Goal: Information Seeking & Learning: Learn about a topic

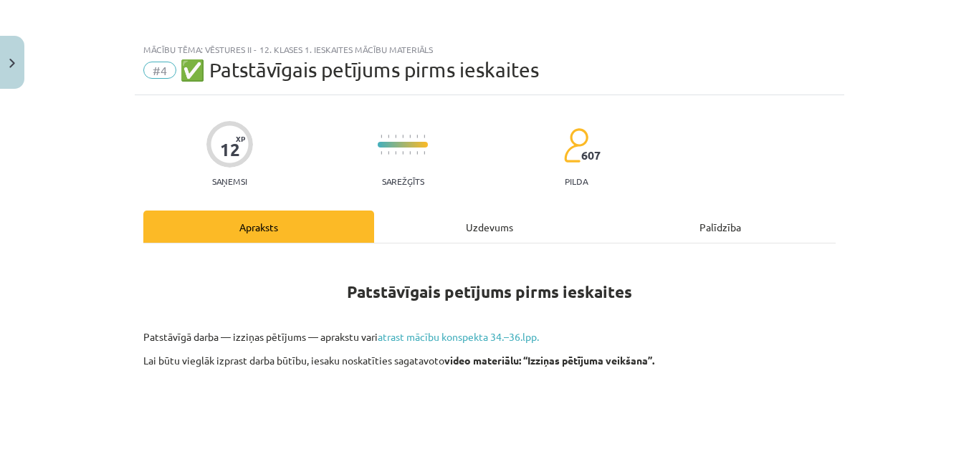
scroll to position [726, 0]
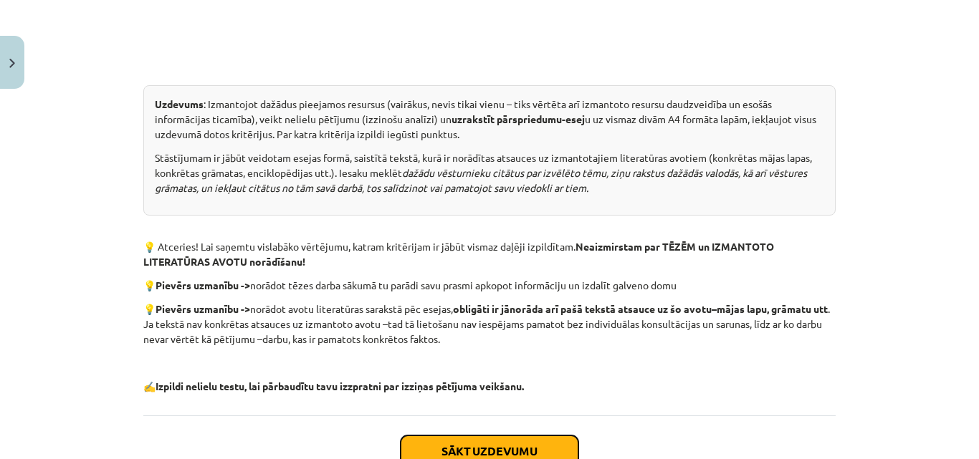
click at [502, 448] on button "Sākt uzdevumu" at bounding box center [489, 452] width 178 height 32
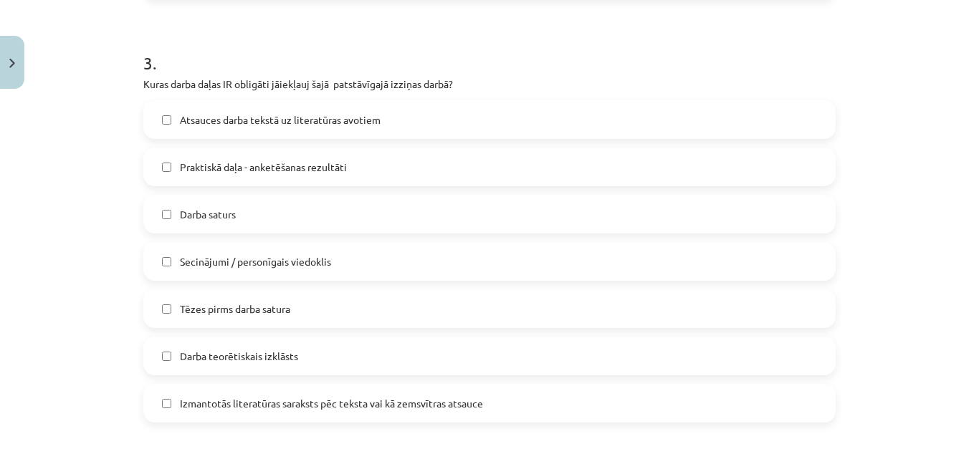
scroll to position [36, 0]
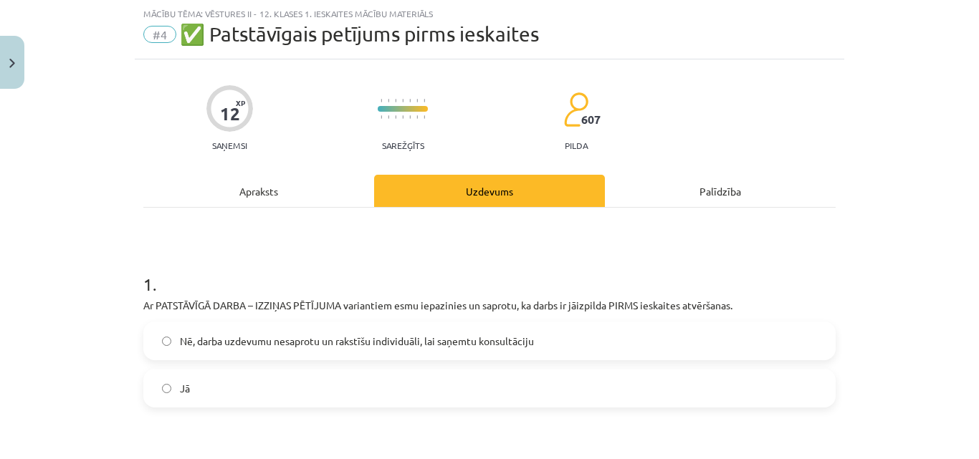
click at [450, 379] on label "Jā" at bounding box center [489, 388] width 689 height 36
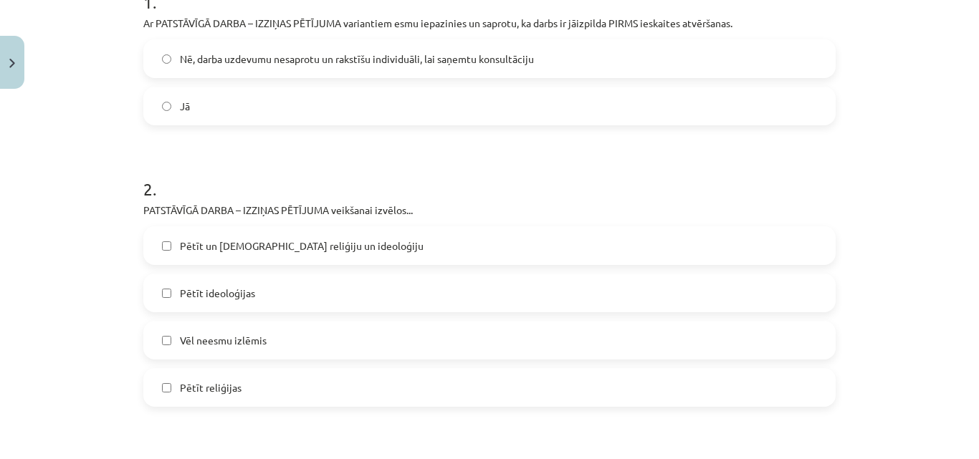
scroll to position [309, 0]
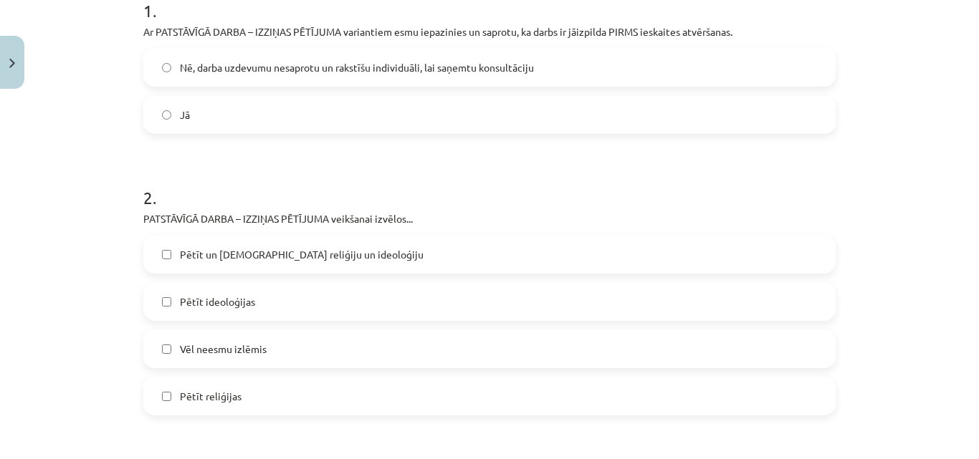
click at [266, 393] on label "Pētīt reliģijas" at bounding box center [489, 396] width 689 height 36
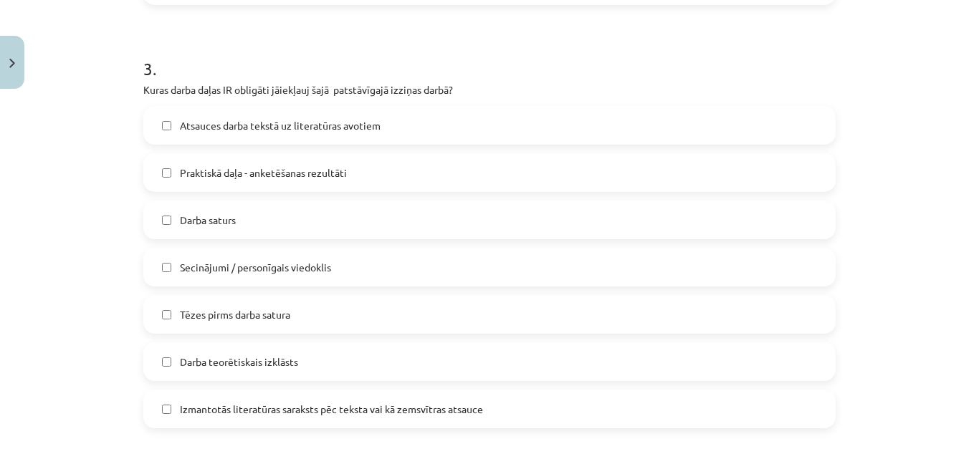
scroll to position [709, 0]
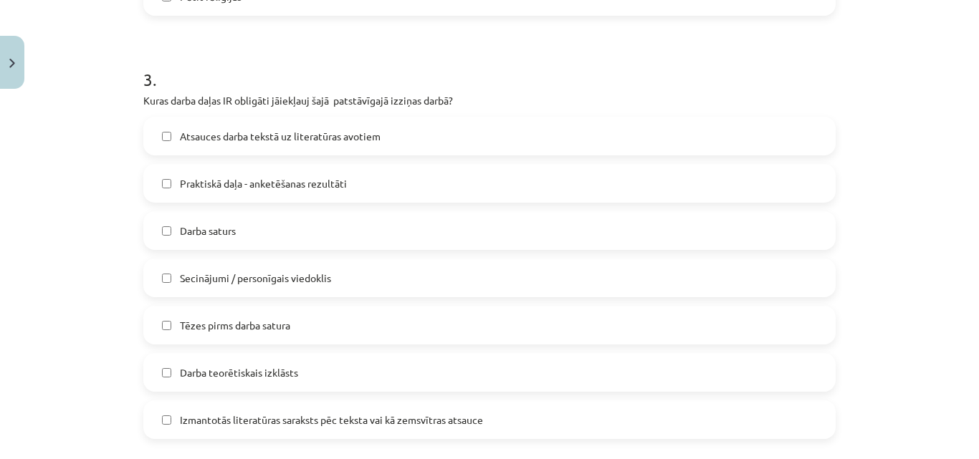
click at [264, 323] on span "Tēzes pirms darba satura" at bounding box center [235, 325] width 110 height 15
click at [230, 234] on span "Darba saturs" at bounding box center [208, 231] width 56 height 15
click at [254, 283] on span "Secinājumi / personīgais viedoklis" at bounding box center [255, 278] width 151 height 15
click at [310, 148] on label "Atsauces darba tekstā uz literatūras avotiem" at bounding box center [489, 136] width 689 height 36
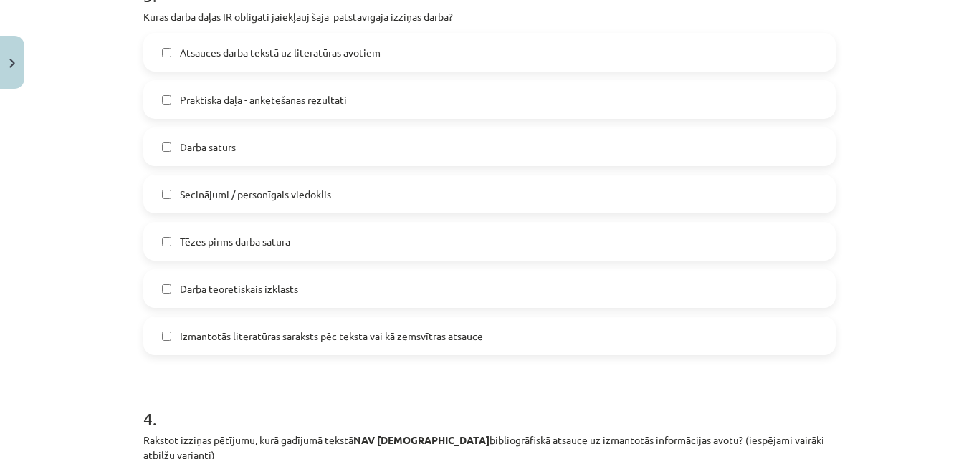
scroll to position [804, 0]
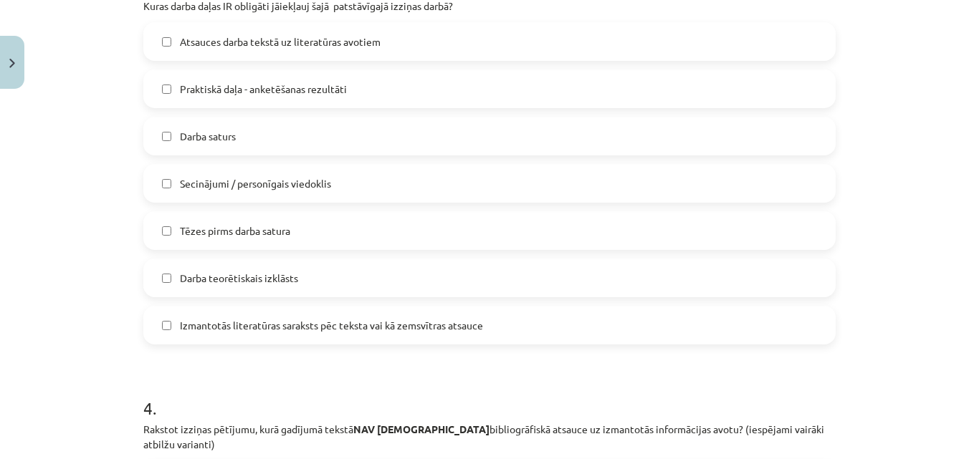
click at [338, 335] on label "Izmantotās literatūras saraksts pēc teksta vai kā zemsvītras atsauce" at bounding box center [489, 325] width 689 height 36
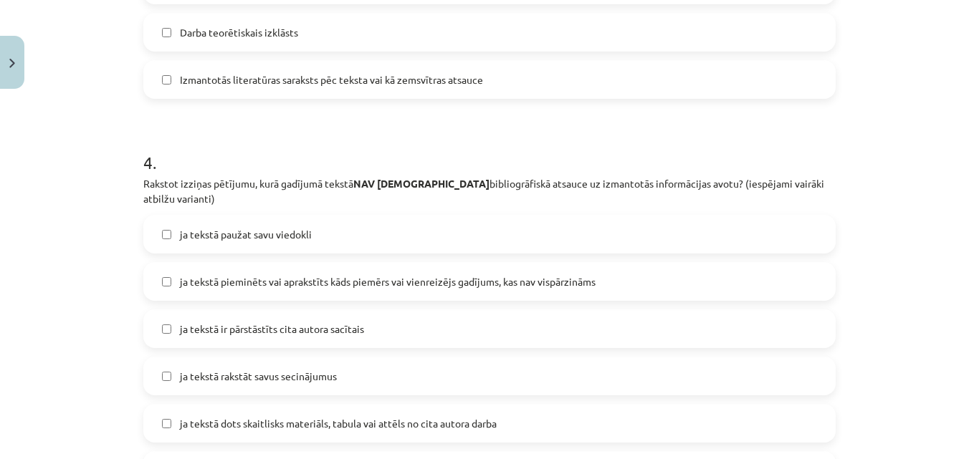
scroll to position [1064, 0]
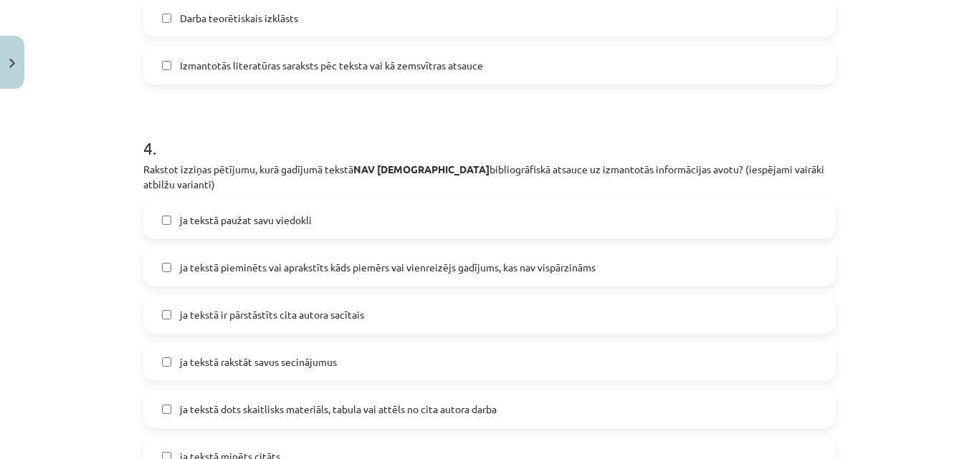
click at [320, 204] on label "ja tekstā paužat savu viedokli" at bounding box center [489, 220] width 689 height 36
click at [319, 355] on span "ja tekstā rakstāt savus secinājumus" at bounding box center [258, 362] width 157 height 15
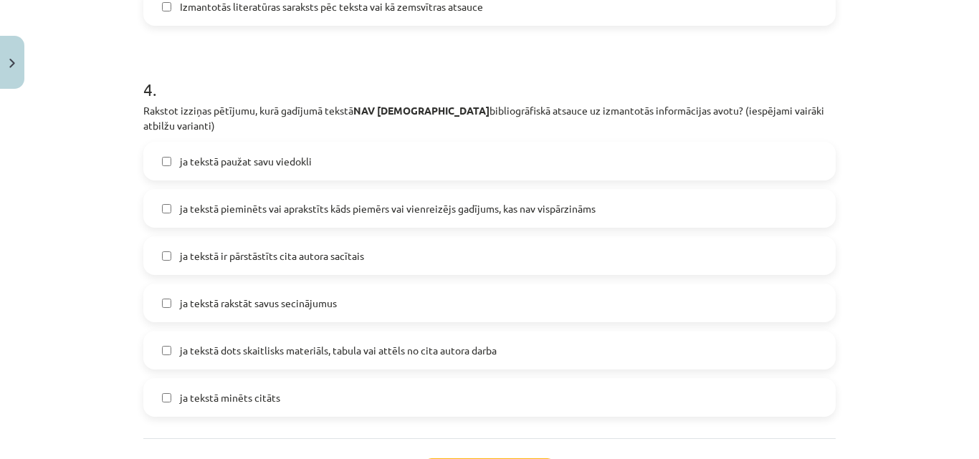
scroll to position [1156, 0]
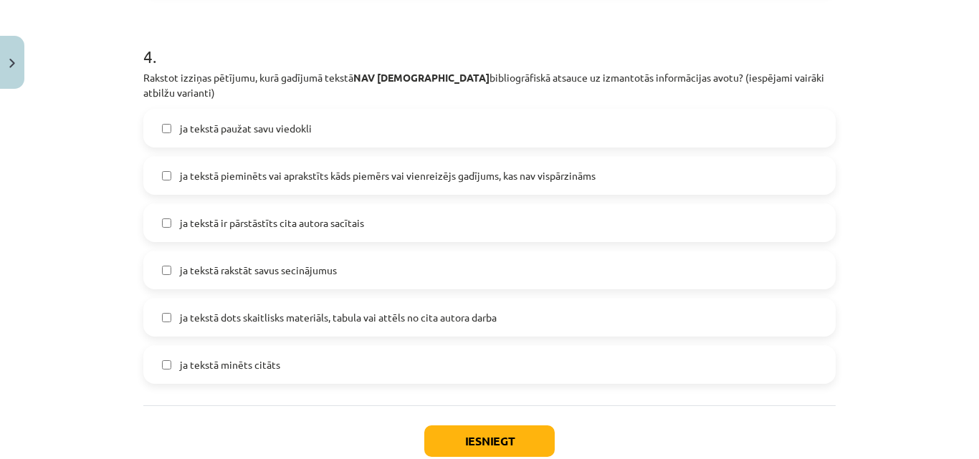
click at [614, 158] on label "ja tekstā pieminēts vai aprakstīts kāds piemērs vai vienreizējs gadījums, kas n…" at bounding box center [489, 176] width 689 height 36
click at [455, 426] on button "Iesniegt" at bounding box center [489, 442] width 130 height 32
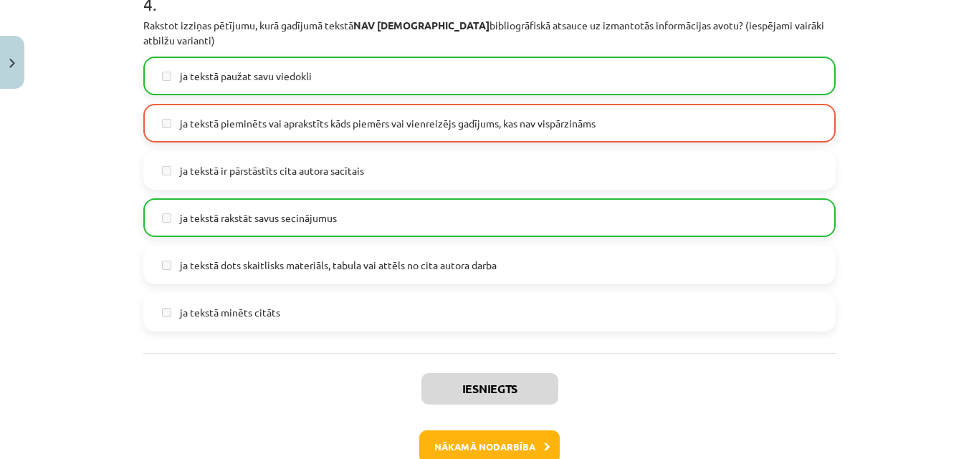
scroll to position [1277, 0]
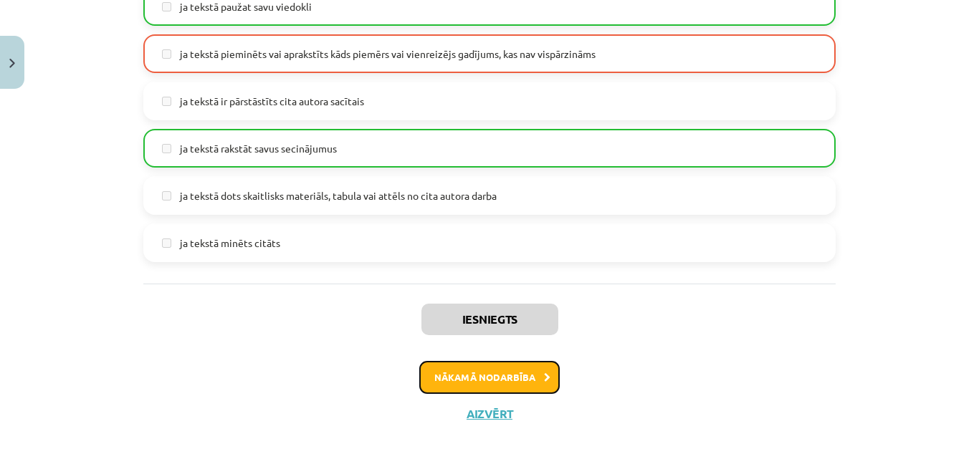
click at [491, 361] on button "Nākamā nodarbība" at bounding box center [489, 377] width 140 height 33
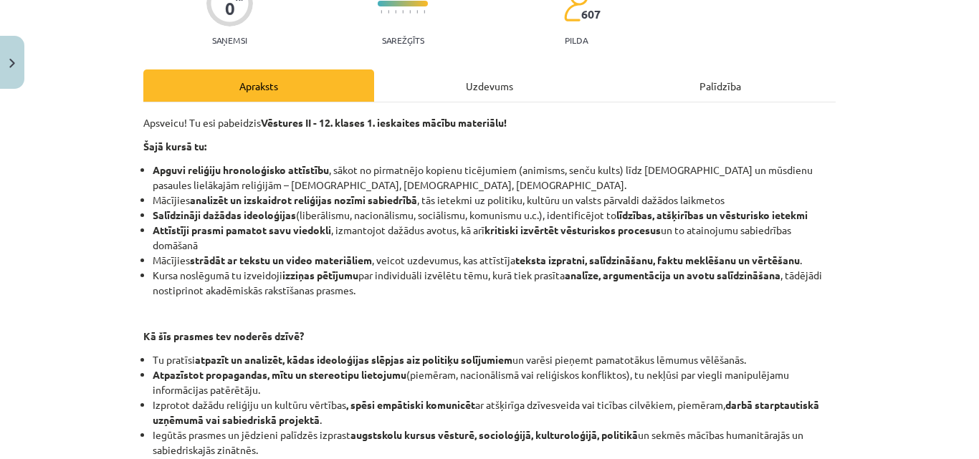
scroll to position [382, 0]
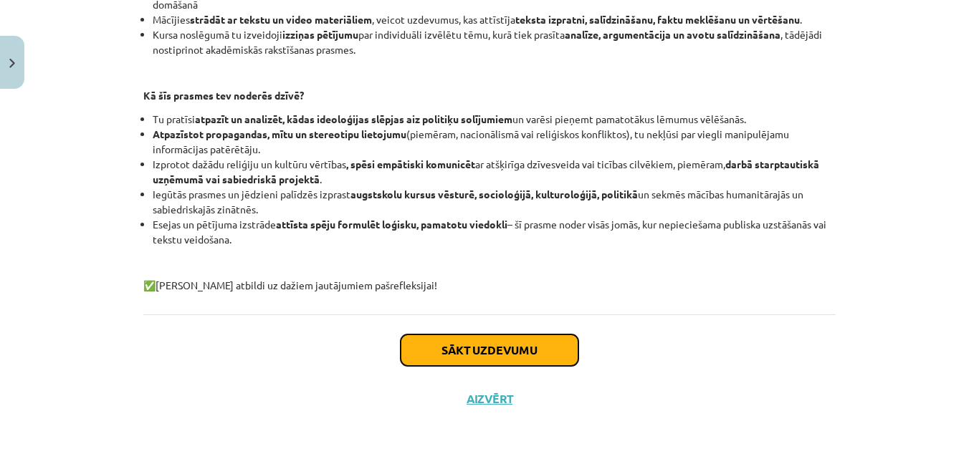
click at [452, 353] on button "Sākt uzdevumu" at bounding box center [489, 351] width 178 height 32
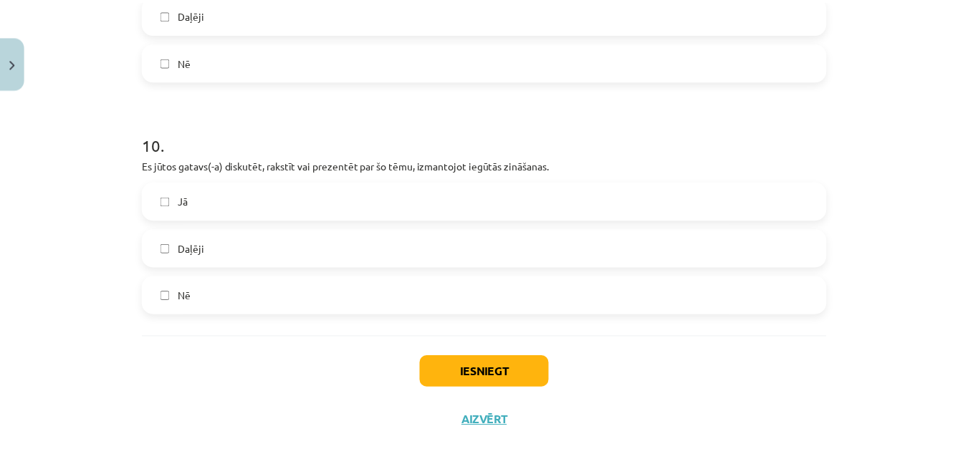
scroll to position [2448, 0]
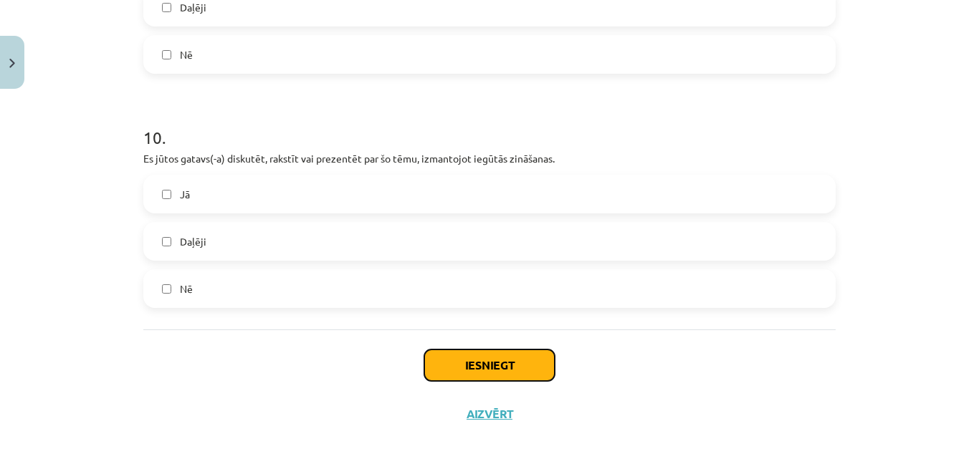
click at [466, 355] on button "Iesniegt" at bounding box center [489, 366] width 130 height 32
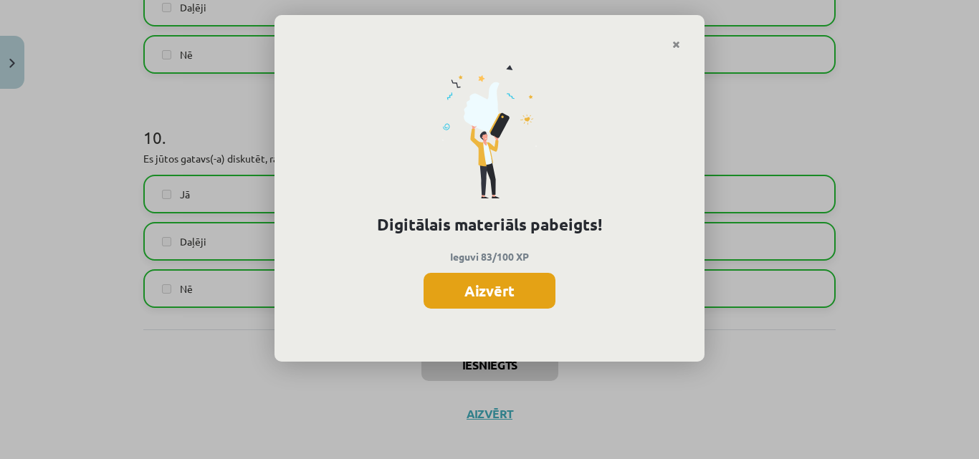
click at [521, 297] on button "Aizvērt" at bounding box center [489, 291] width 132 height 36
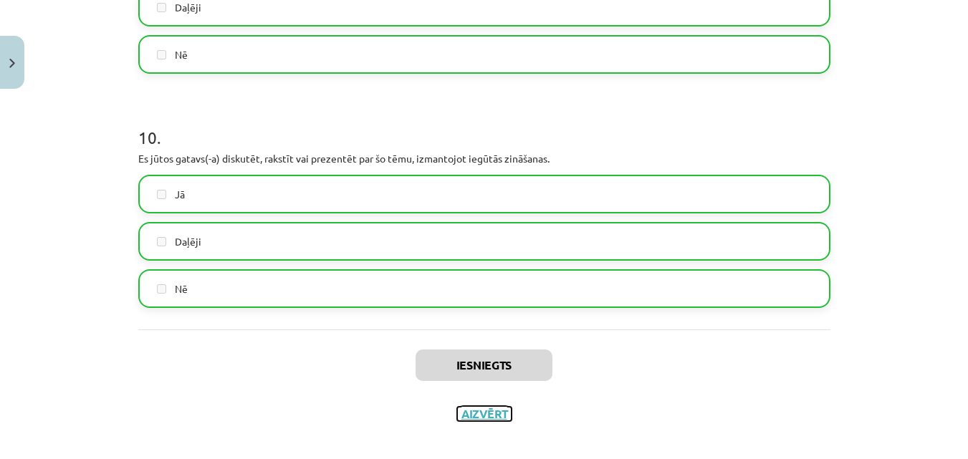
click at [489, 407] on button "Aizvērt" at bounding box center [484, 414] width 54 height 14
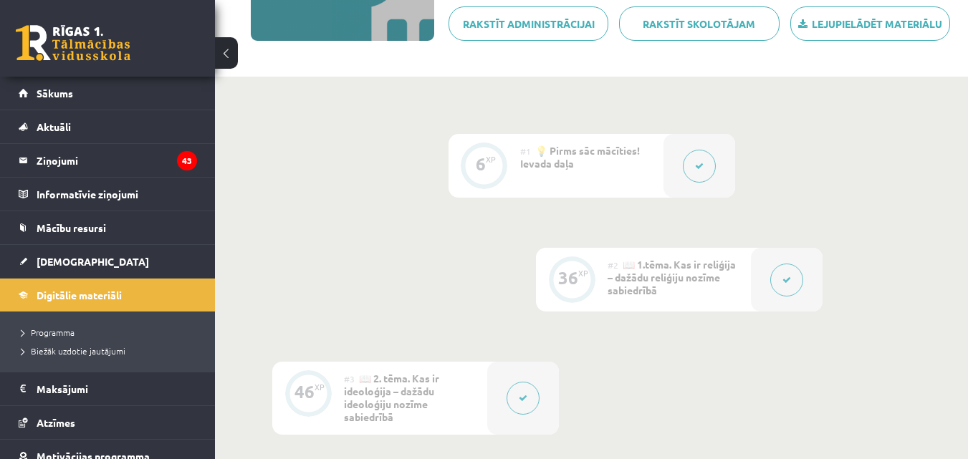
scroll to position [243, 0]
